Goal: Transaction & Acquisition: Book appointment/travel/reservation

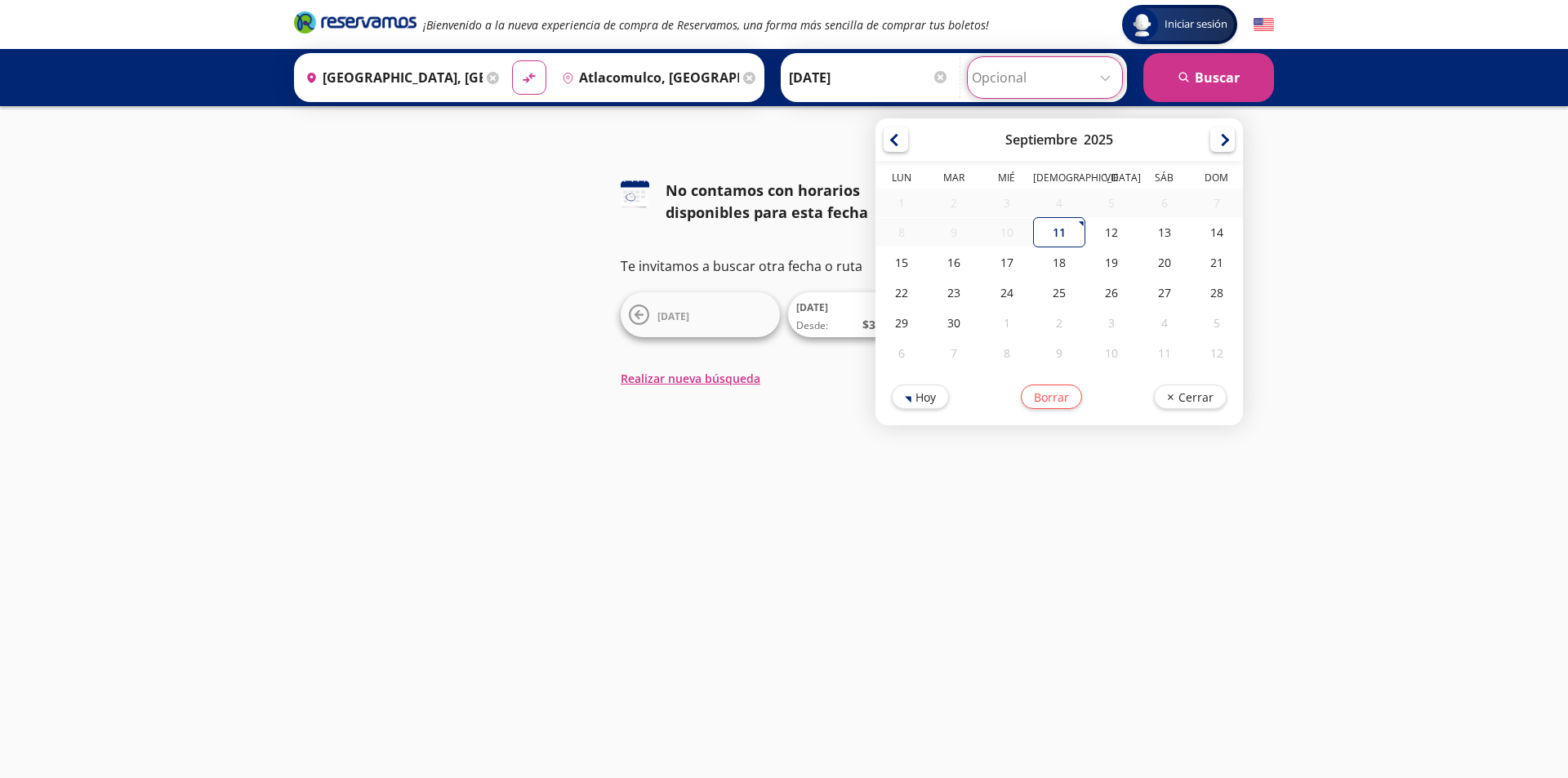
click at [1076, 83] on input "Opcional" at bounding box center [1045, 78] width 146 height 41
click at [1144, 237] on div "13" at bounding box center [1164, 232] width 52 height 30
type input "[DATE]"
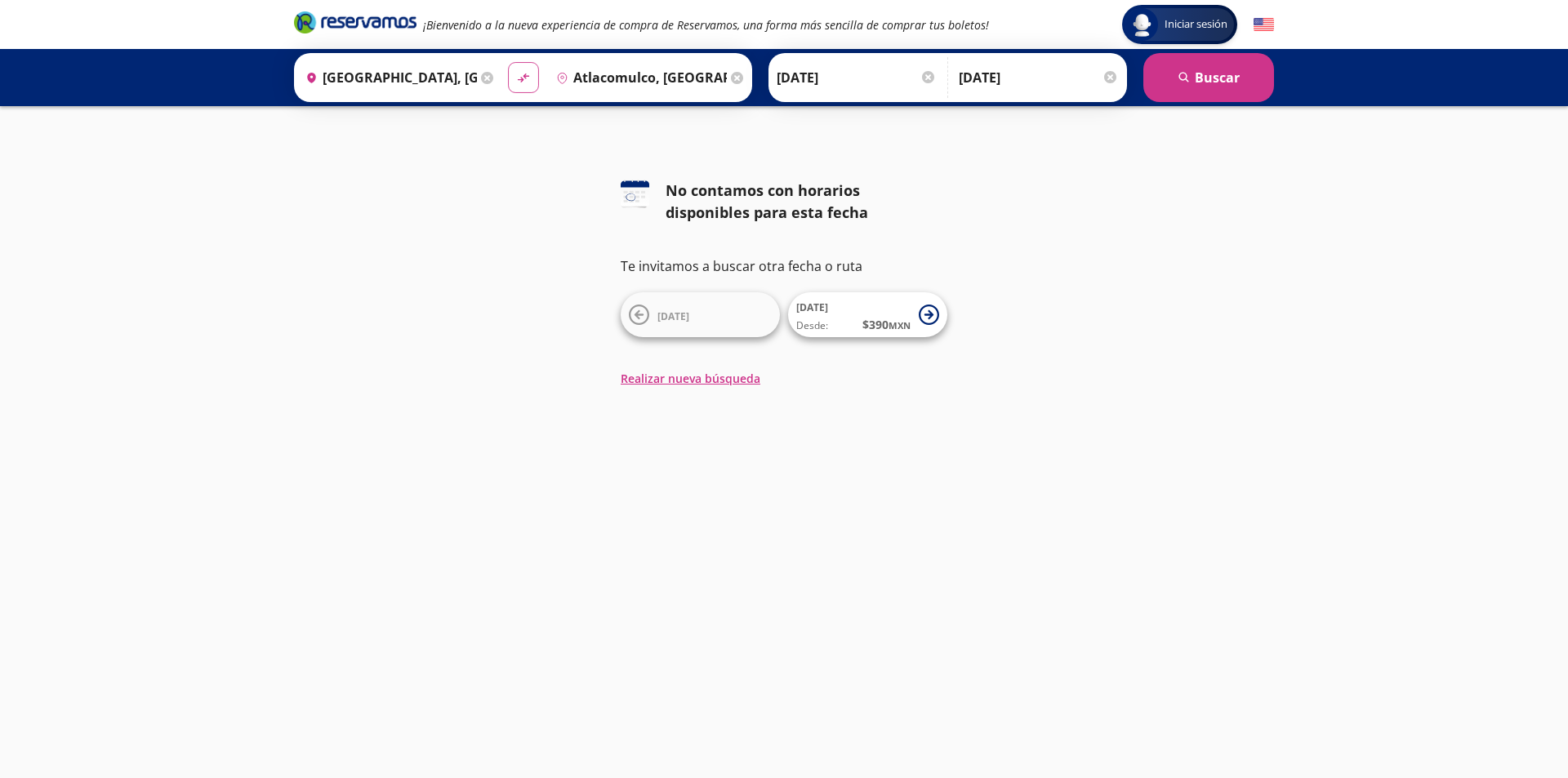
click at [519, 75] on icon "material-symbols:compare-arrows-rounded" at bounding box center [523, 78] width 15 height 16
type input "Atlacomulco, [GEOGRAPHIC_DATA]"
type input "[GEOGRAPHIC_DATA], [GEOGRAPHIC_DATA]"
click at [520, 74] on icon "material-symbols:compare-arrows-rounded" at bounding box center [523, 78] width 15 height 16
type input "[GEOGRAPHIC_DATA], [GEOGRAPHIC_DATA]"
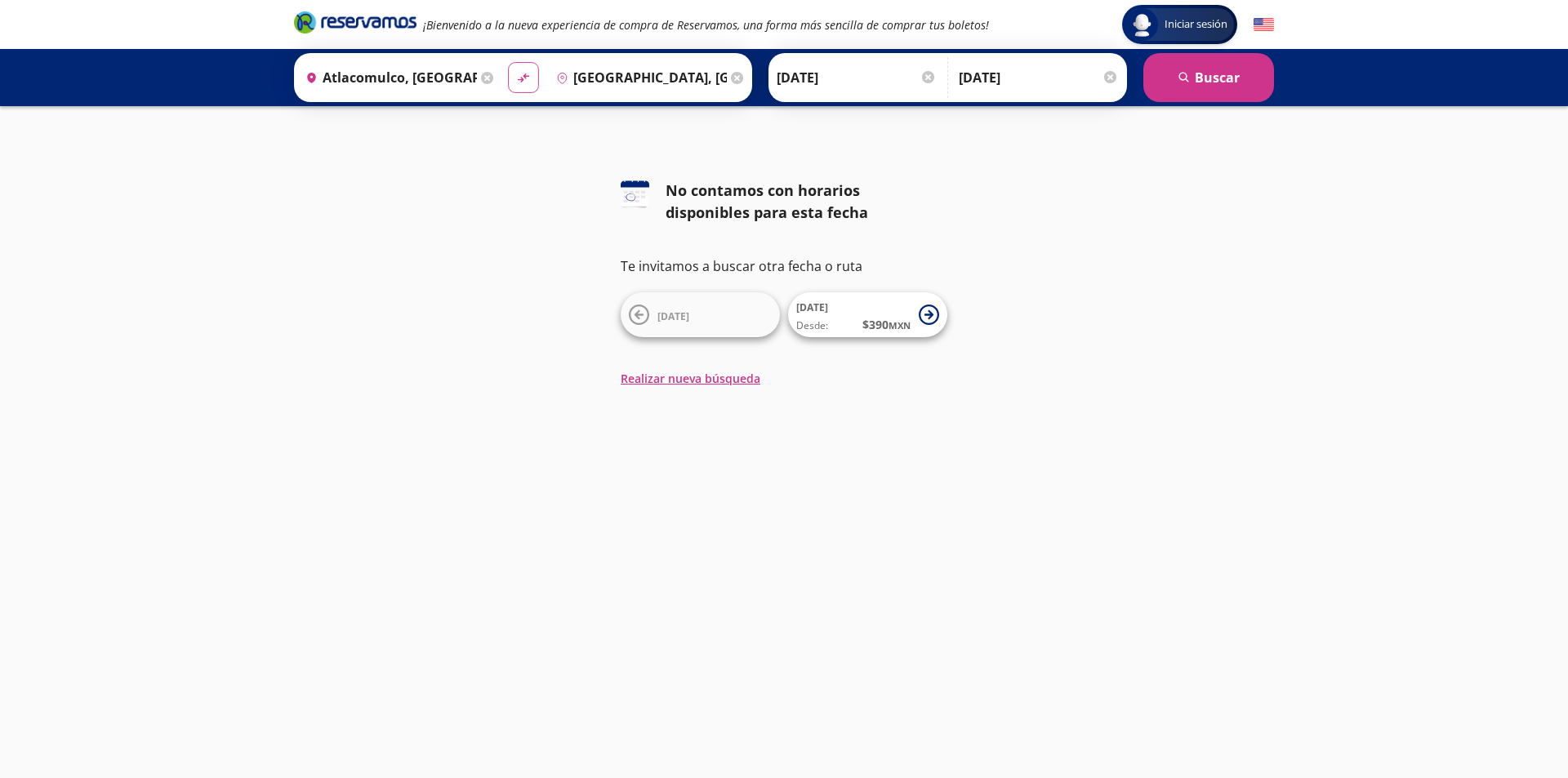
type input "Atlacomulco, [GEOGRAPHIC_DATA]"
click at [1028, 271] on div "126 No contamos con horarios disponibles para esta fecha Te invitamos a buscar …" at bounding box center [784, 283] width 1568 height 207
click at [1180, 71] on icon "search" at bounding box center [1184, 78] width 12 height 12
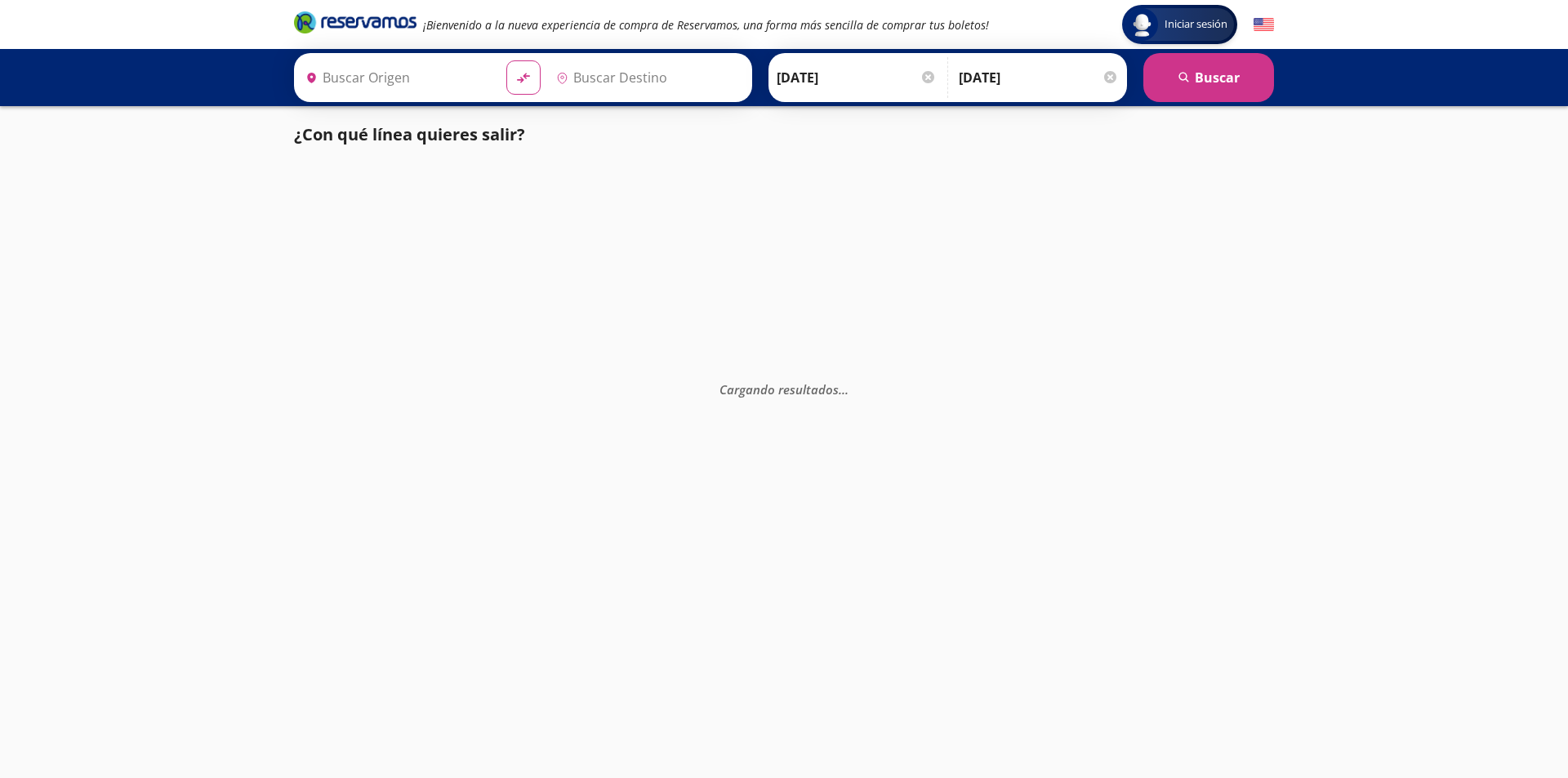
type input "[GEOGRAPHIC_DATA], [GEOGRAPHIC_DATA]"
type input "Atlacomulco, [GEOGRAPHIC_DATA]"
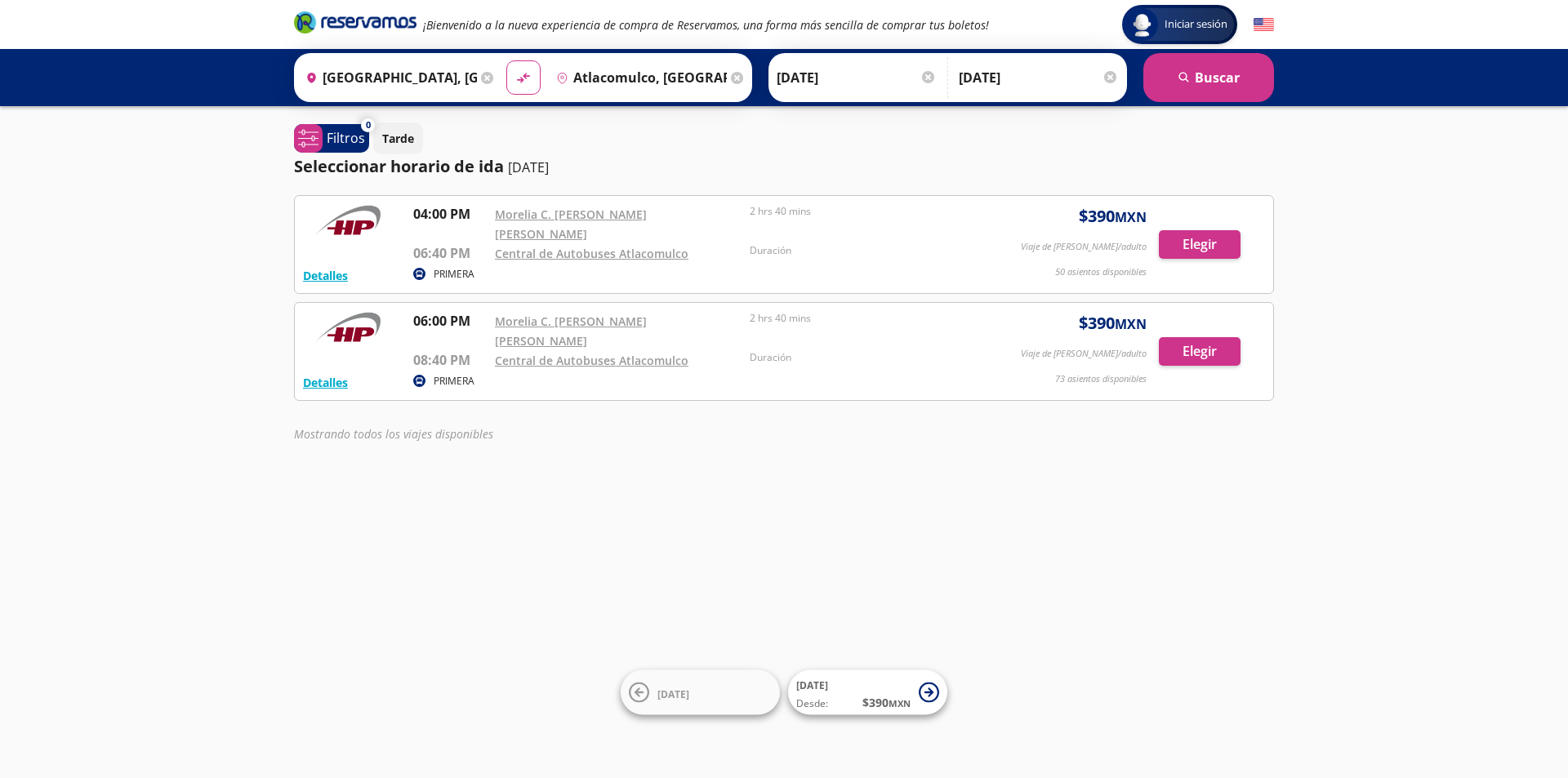
click at [455, 0] on div "¡Bienvenido a la nueva experiencia de compra de Reservamos, una forma más senci…" at bounding box center [784, 24] width 996 height 49
click at [237, 212] on div "Iniciar sesión Iniciar sesión ¡Bienvenido a la nueva experiencia de compra de R…" at bounding box center [784, 389] width 1568 height 778
click at [924, 76] on div at bounding box center [928, 78] width 12 height 12
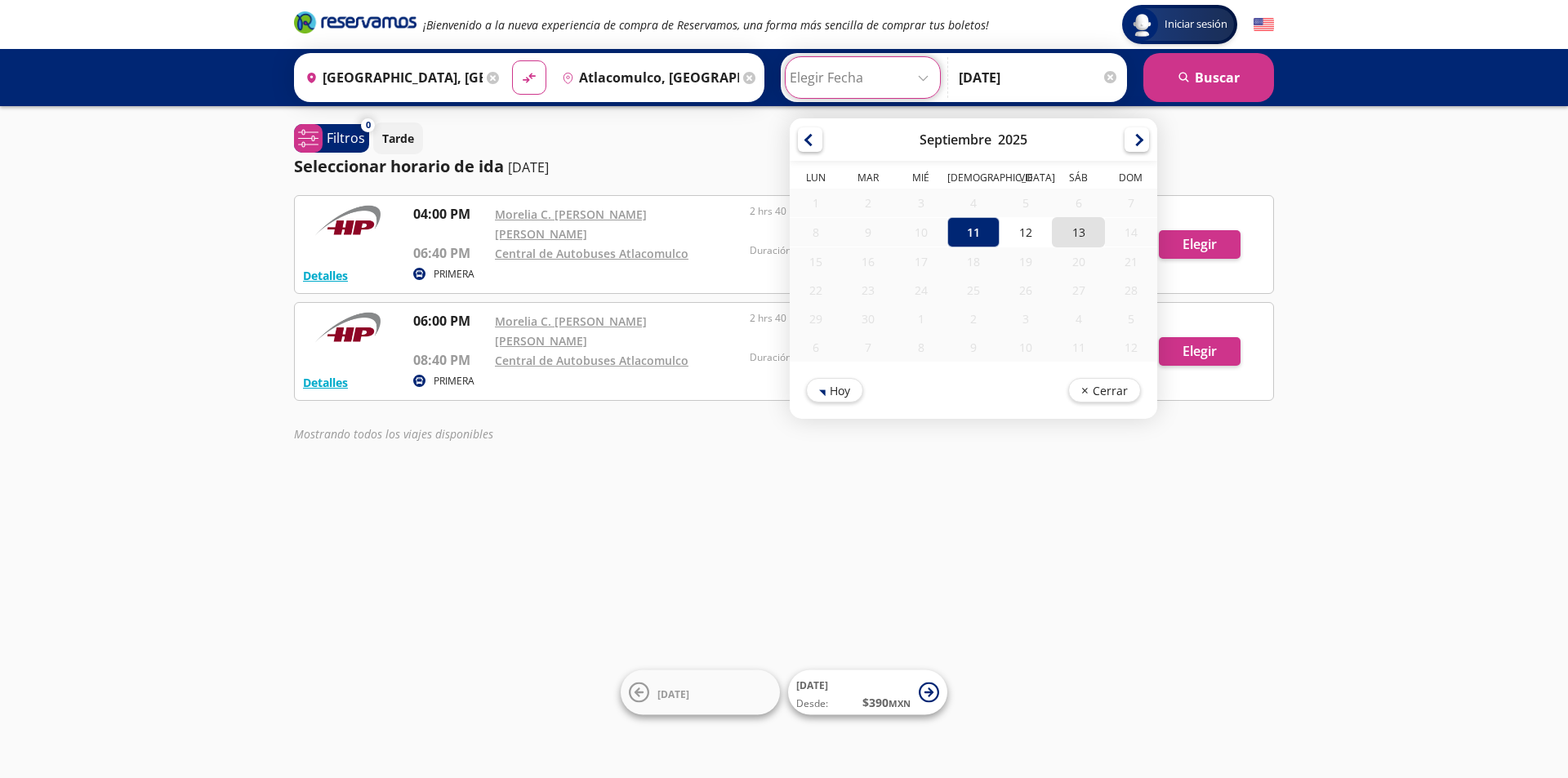
click at [1071, 233] on div "13" at bounding box center [1078, 232] width 52 height 30
type input "[DATE]"
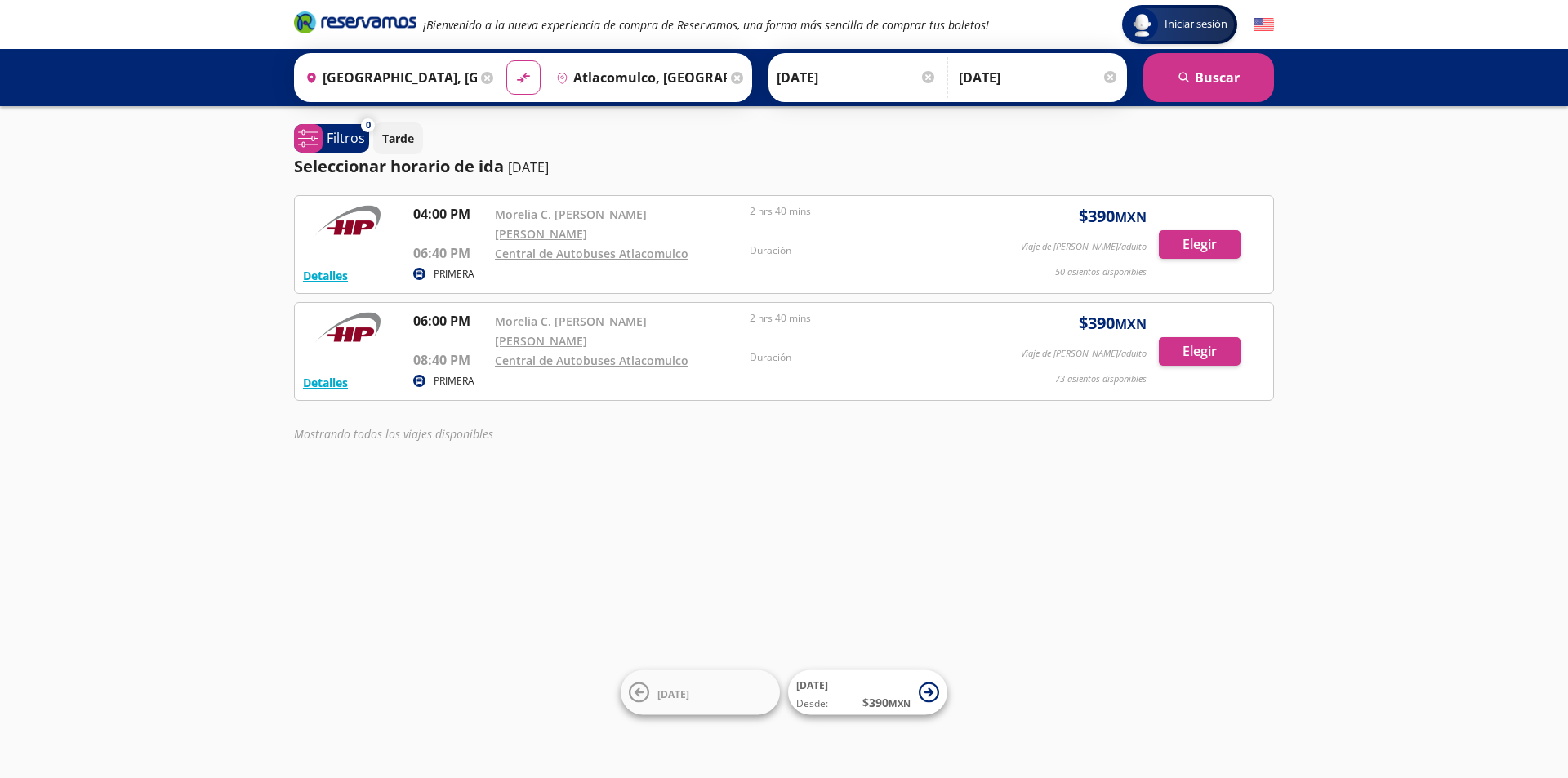
click at [976, 71] on input "[DATE]" at bounding box center [1039, 78] width 160 height 41
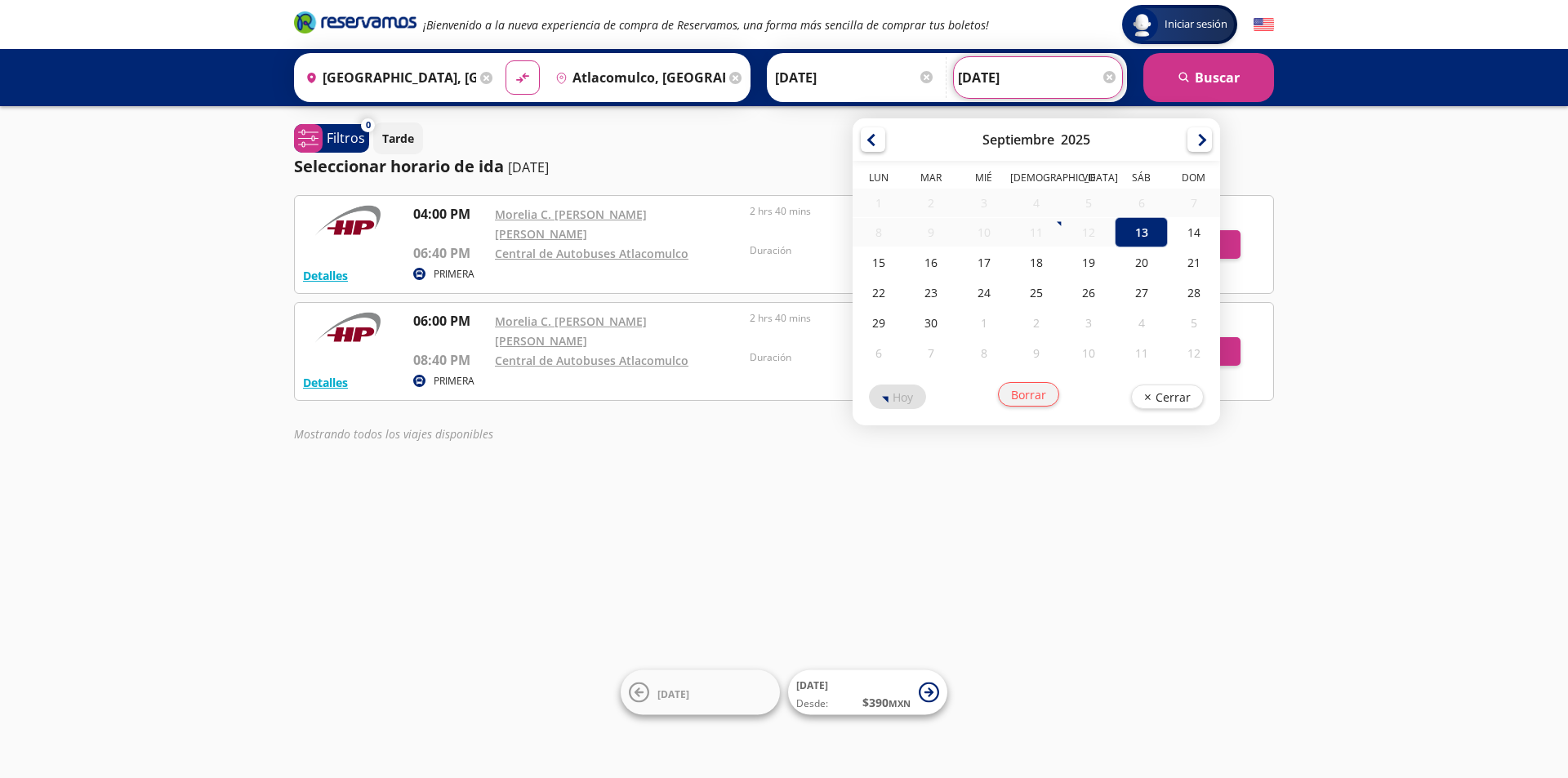
click at [1027, 401] on button "Borrar" at bounding box center [1028, 395] width 61 height 24
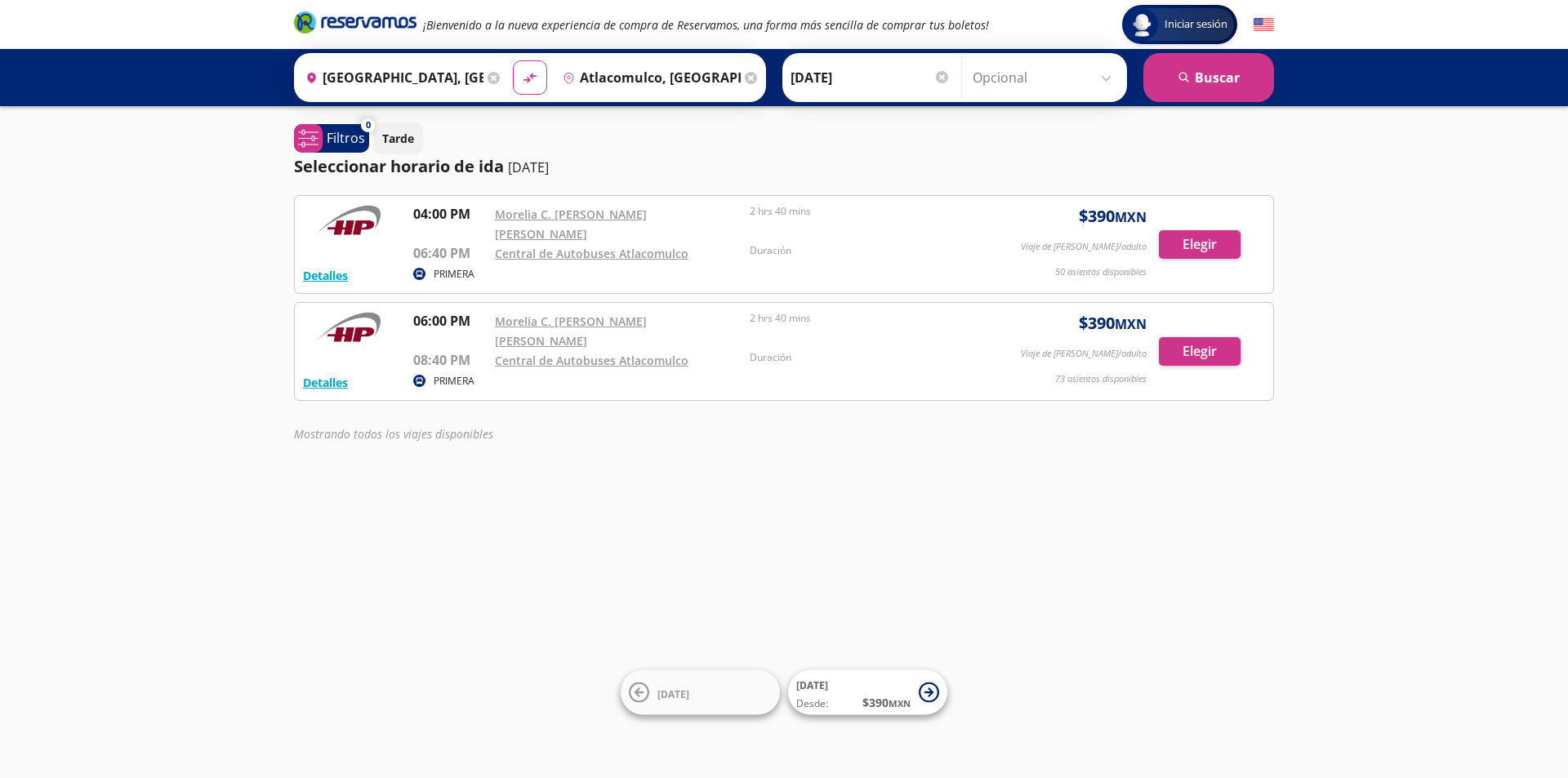
click at [1077, 425] on div "Mostrando todos los viajes disponibles" at bounding box center [784, 437] width 981 height 25
click at [1001, 82] on input "Opcional" at bounding box center [1046, 78] width 146 height 41
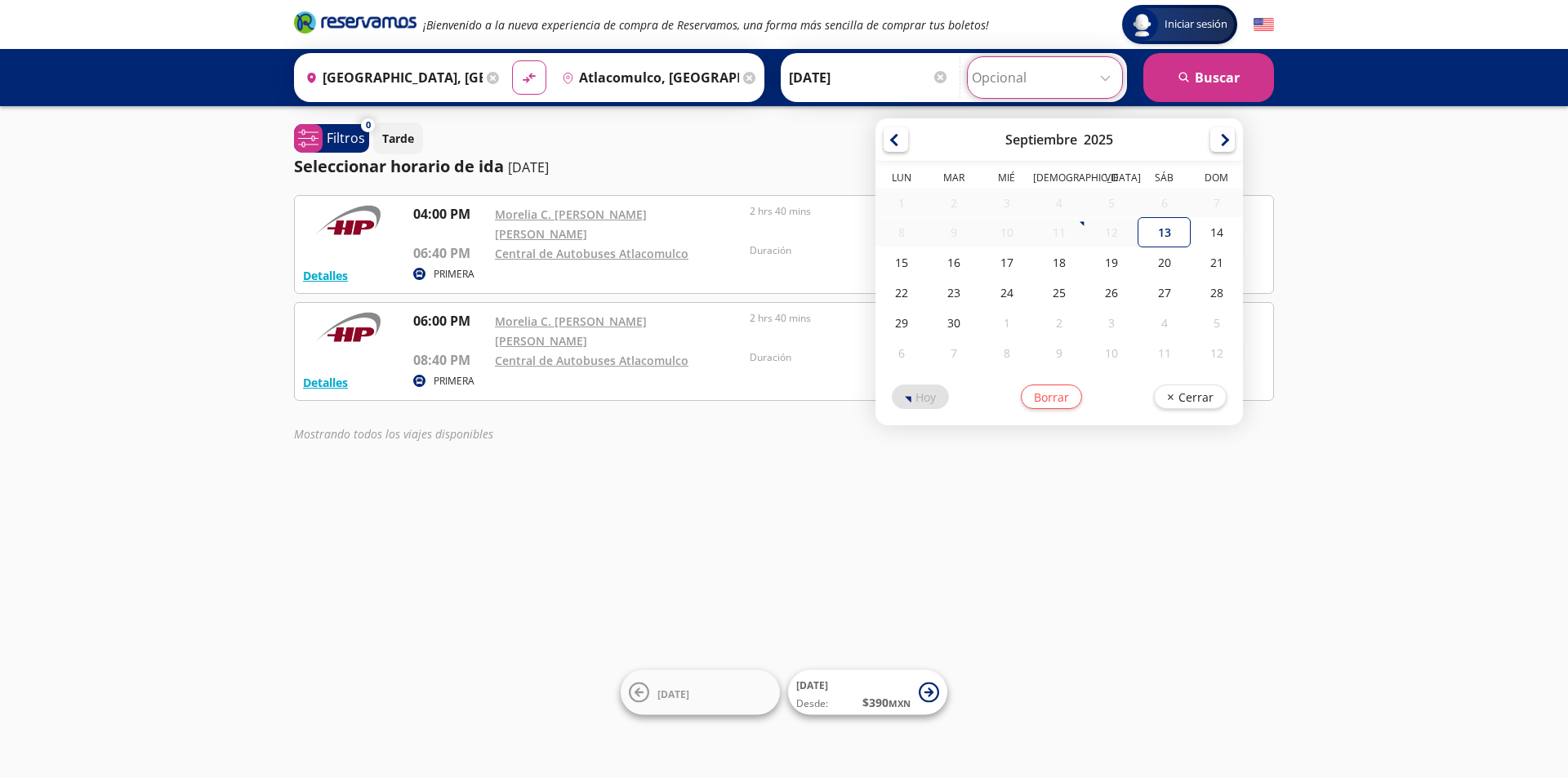
drag, startPoint x: 783, startPoint y: 112, endPoint x: 831, endPoint y: 87, distance: 54.1
click at [784, 112] on div "Iniciar sesión Iniciar sesión ¡Bienvenido a la nueva experiencia de compra de R…" at bounding box center [784, 389] width 1568 height 778
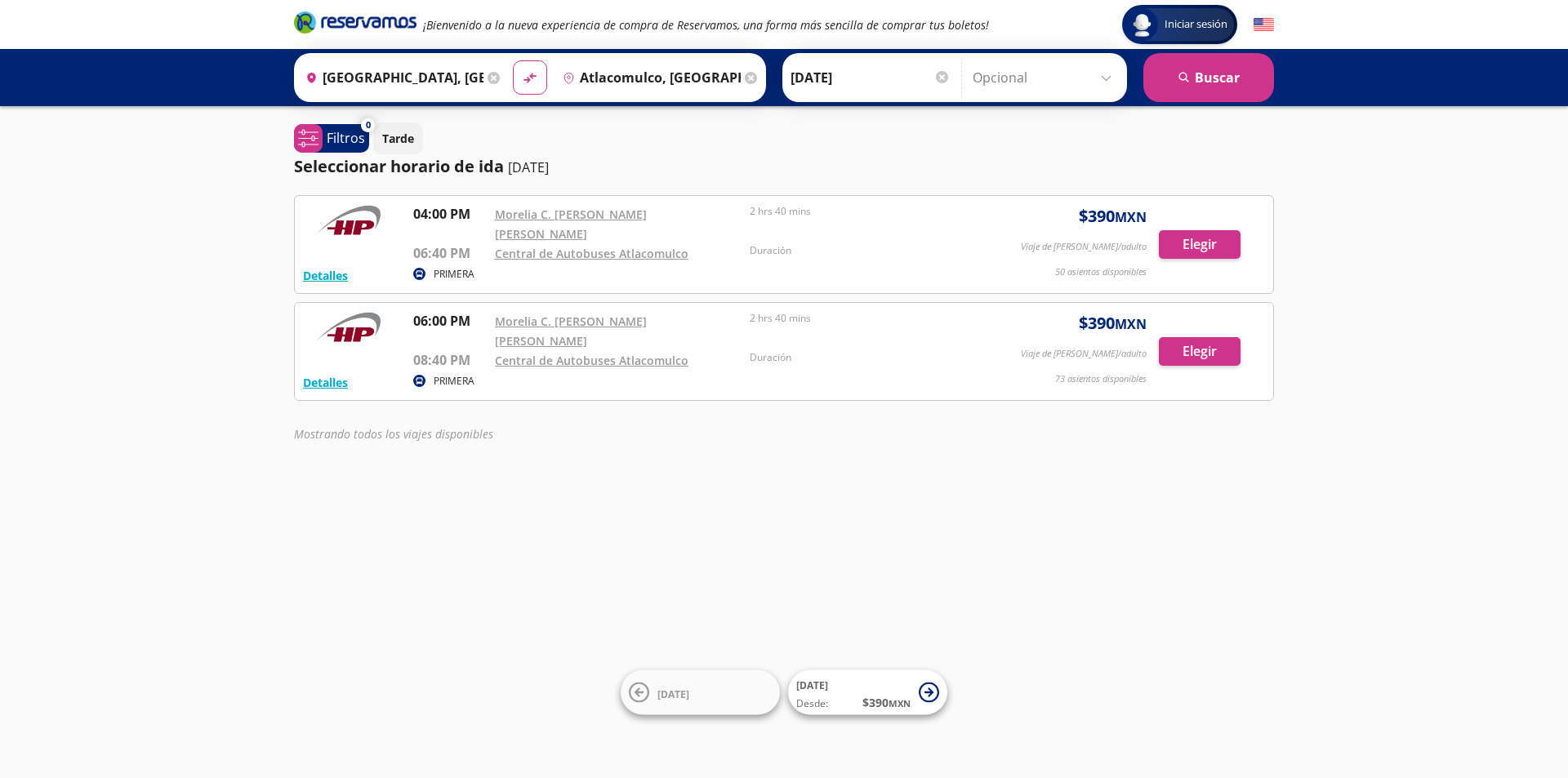
click at [835, 85] on input "[DATE]" at bounding box center [871, 78] width 160 height 41
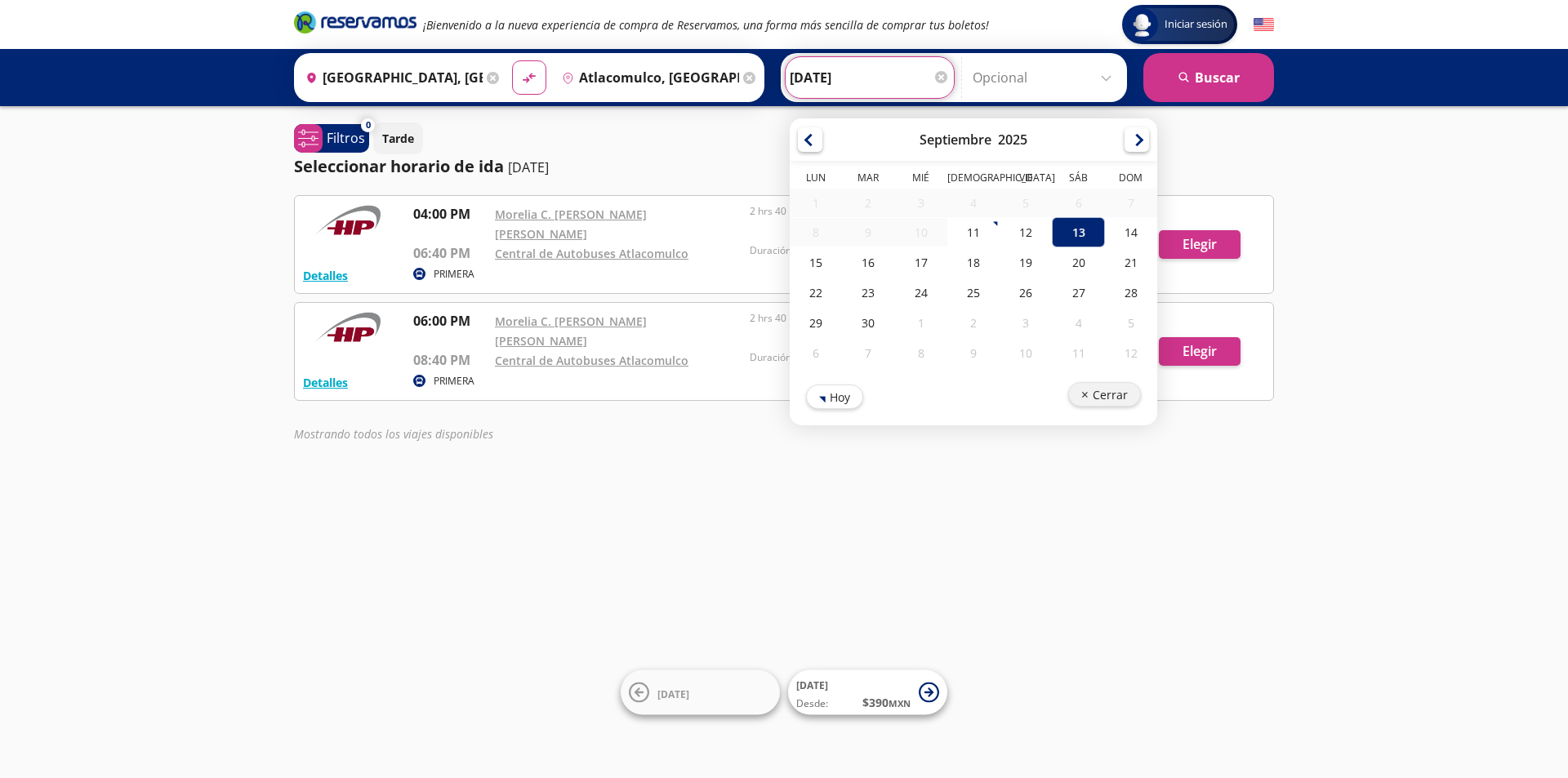
click at [1096, 399] on button "Cerrar" at bounding box center [1104, 395] width 72 height 24
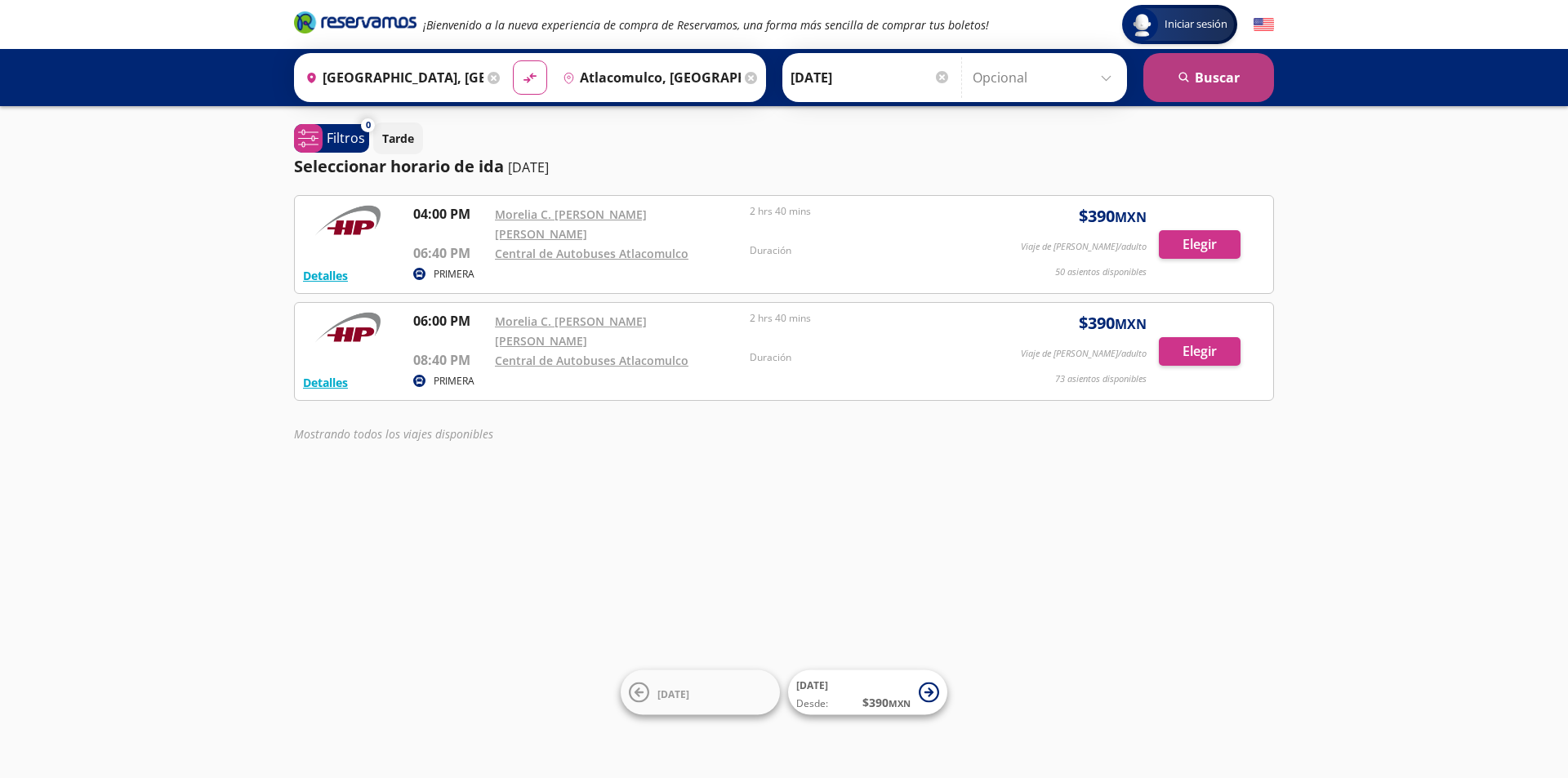
click at [1198, 80] on button "search [GEOGRAPHIC_DATA]" at bounding box center [1209, 78] width 131 height 49
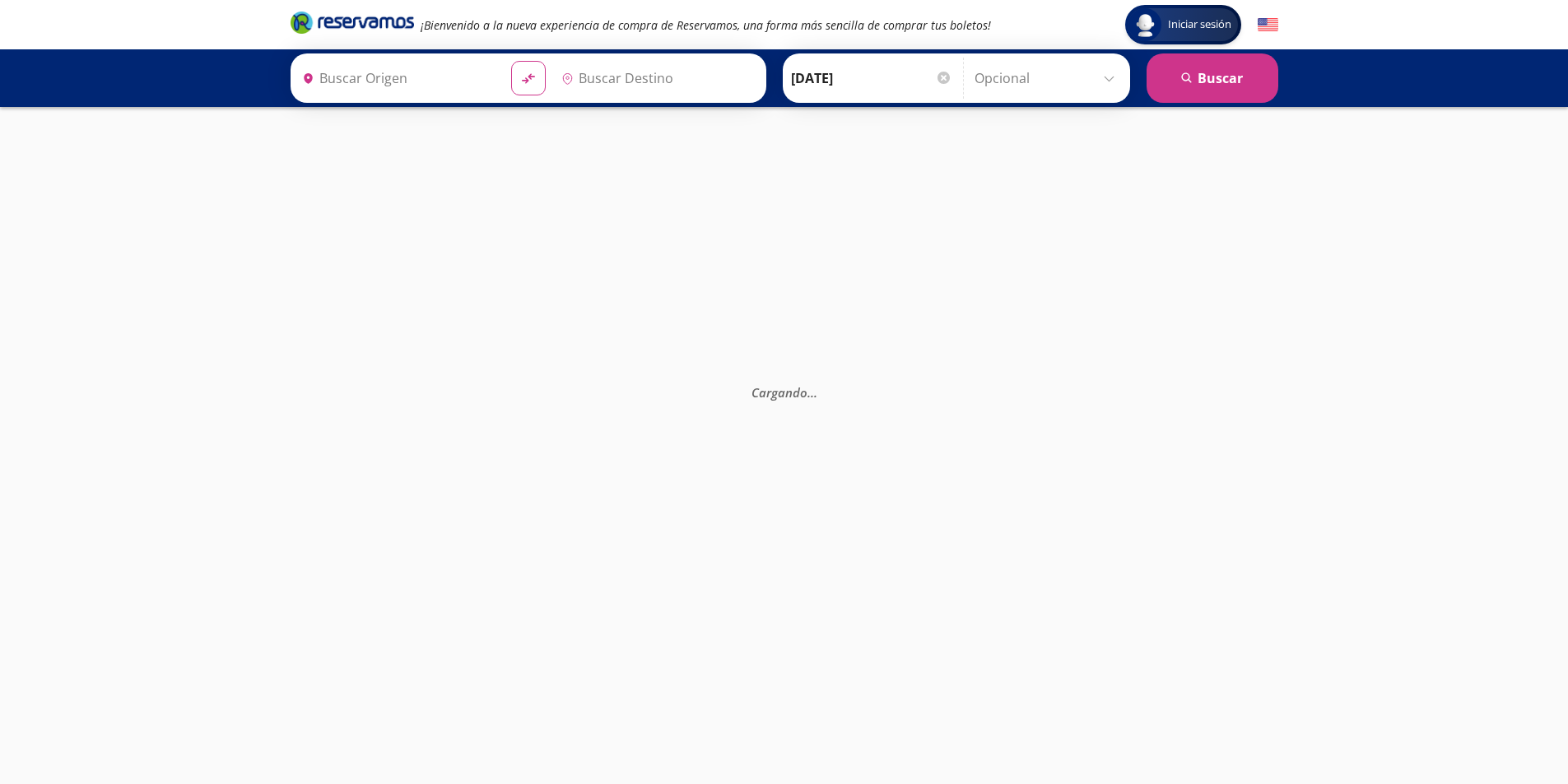
type input "[GEOGRAPHIC_DATA], [GEOGRAPHIC_DATA]"
type input "Atlacomulco, [GEOGRAPHIC_DATA]"
